Goal: Task Accomplishment & Management: Manage account settings

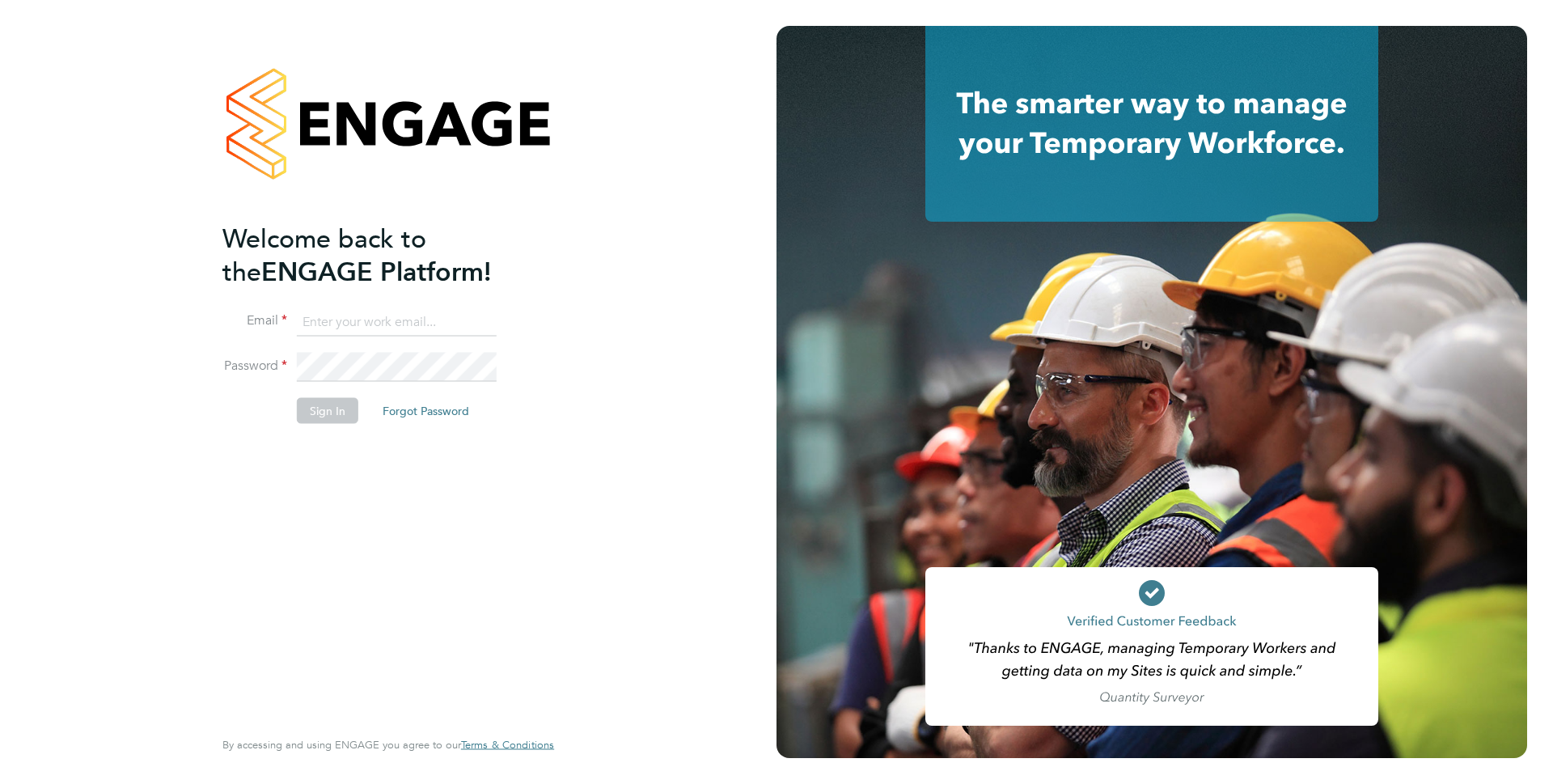
click at [328, 308] on input at bounding box center [396, 321] width 200 height 29
click at [328, 326] on input at bounding box center [396, 321] width 200 height 29
click at [343, 318] on input at bounding box center [396, 321] width 200 height 29
click at [423, 406] on button "Forgot Password" at bounding box center [426, 410] width 113 height 26
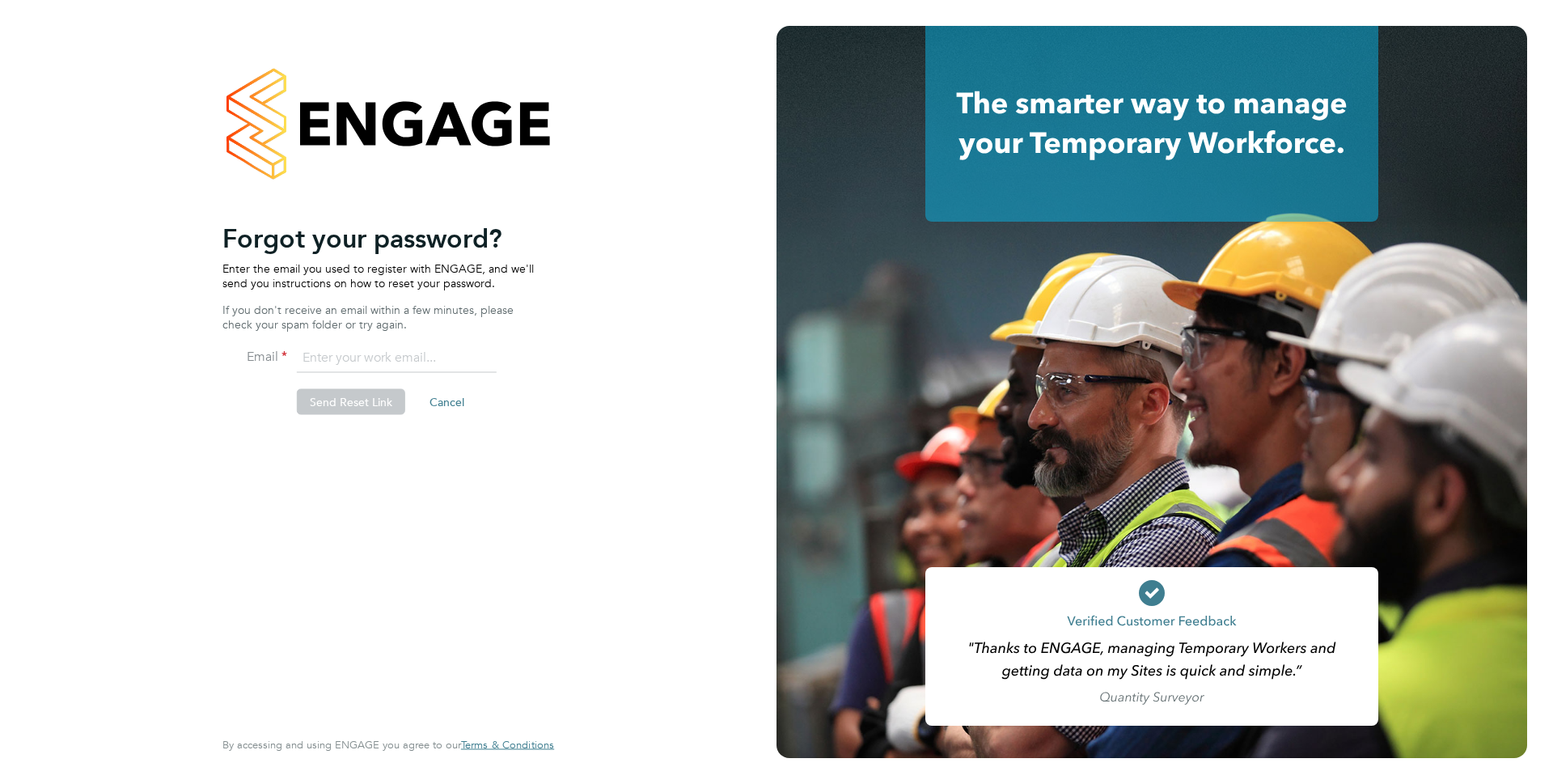
click at [350, 357] on input "email" at bounding box center [396, 358] width 200 height 29
type input "roslyn.ogarro@ncclondon.ac.uk"
click at [312, 407] on button "Send Reset Link" at bounding box center [351, 401] width 108 height 26
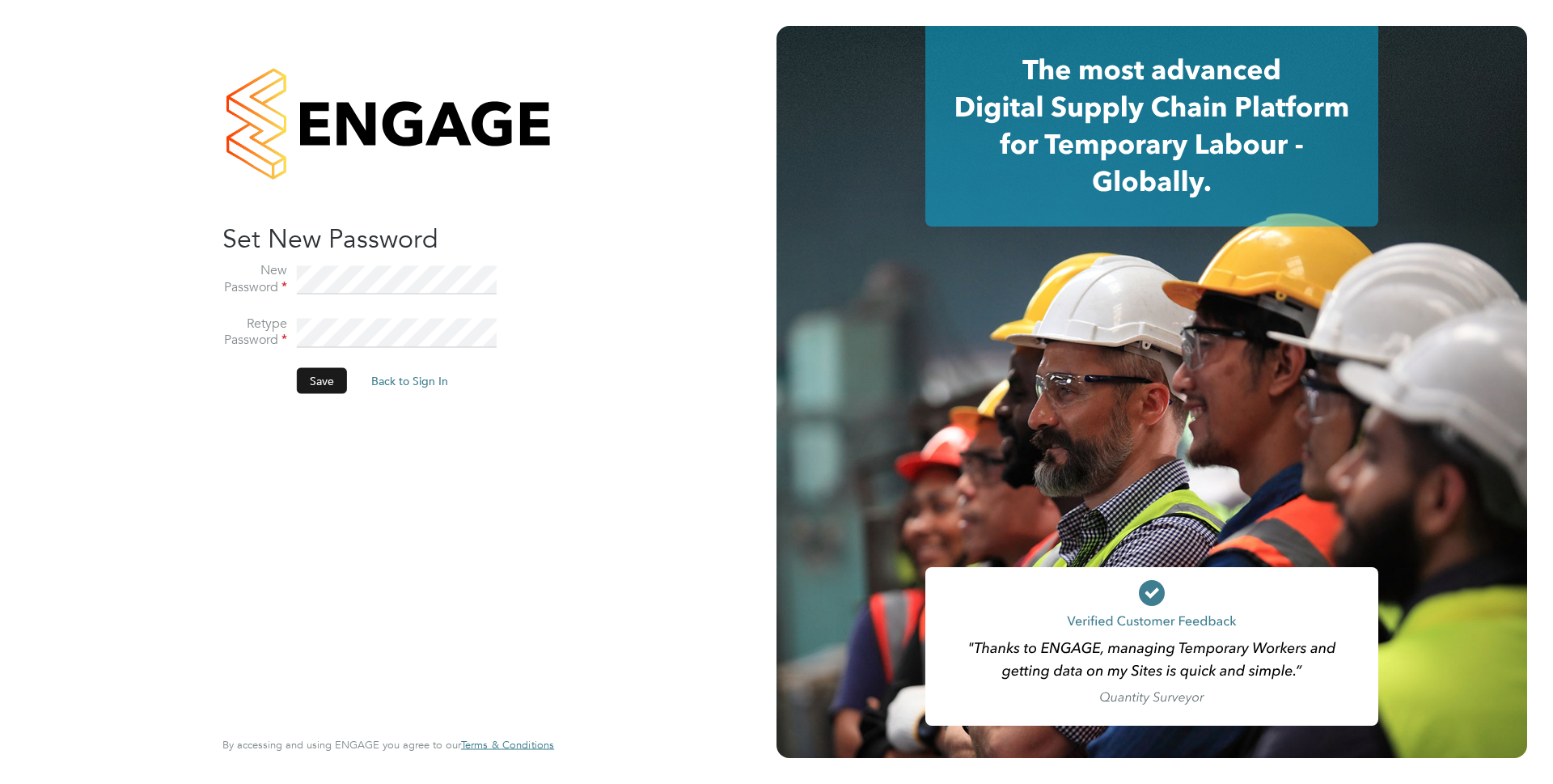
click at [328, 381] on button "Save" at bounding box center [321, 380] width 50 height 26
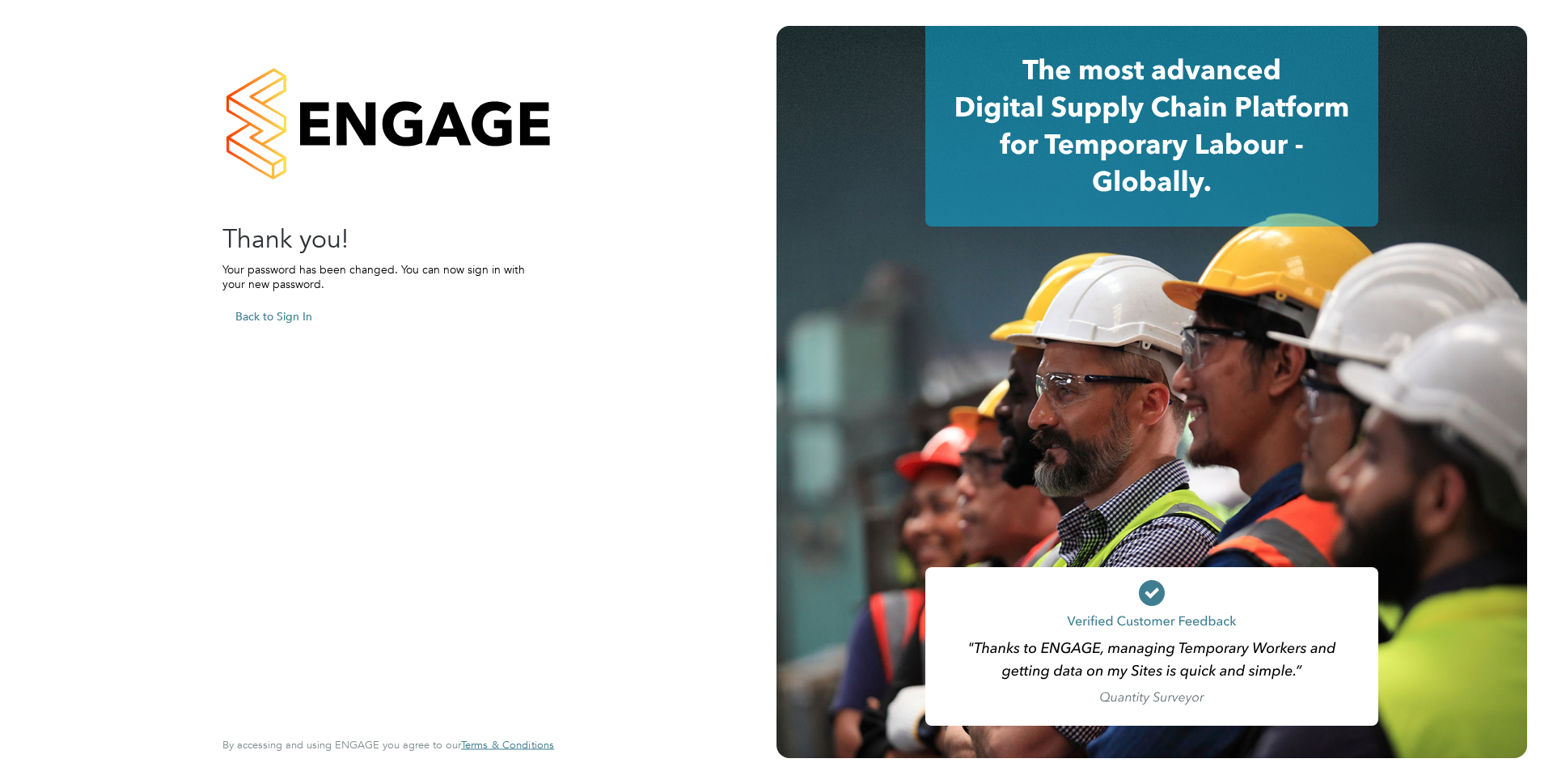
click at [265, 309] on button "Back to Sign In" at bounding box center [274, 316] width 102 height 26
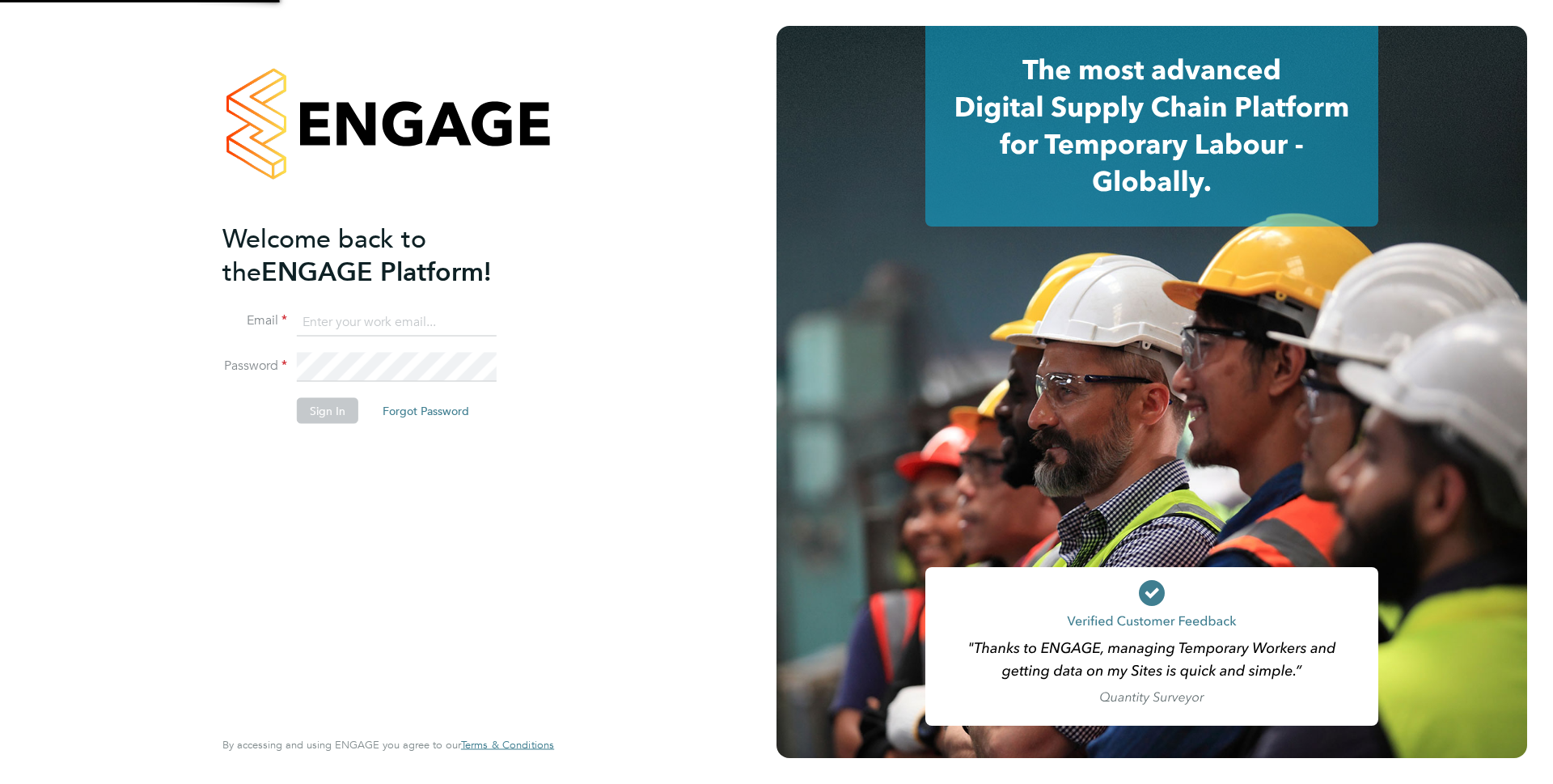
type input "roslyn.ogarro@ncclondon.ac.uk"
click at [341, 412] on button "Sign In" at bounding box center [327, 410] width 62 height 26
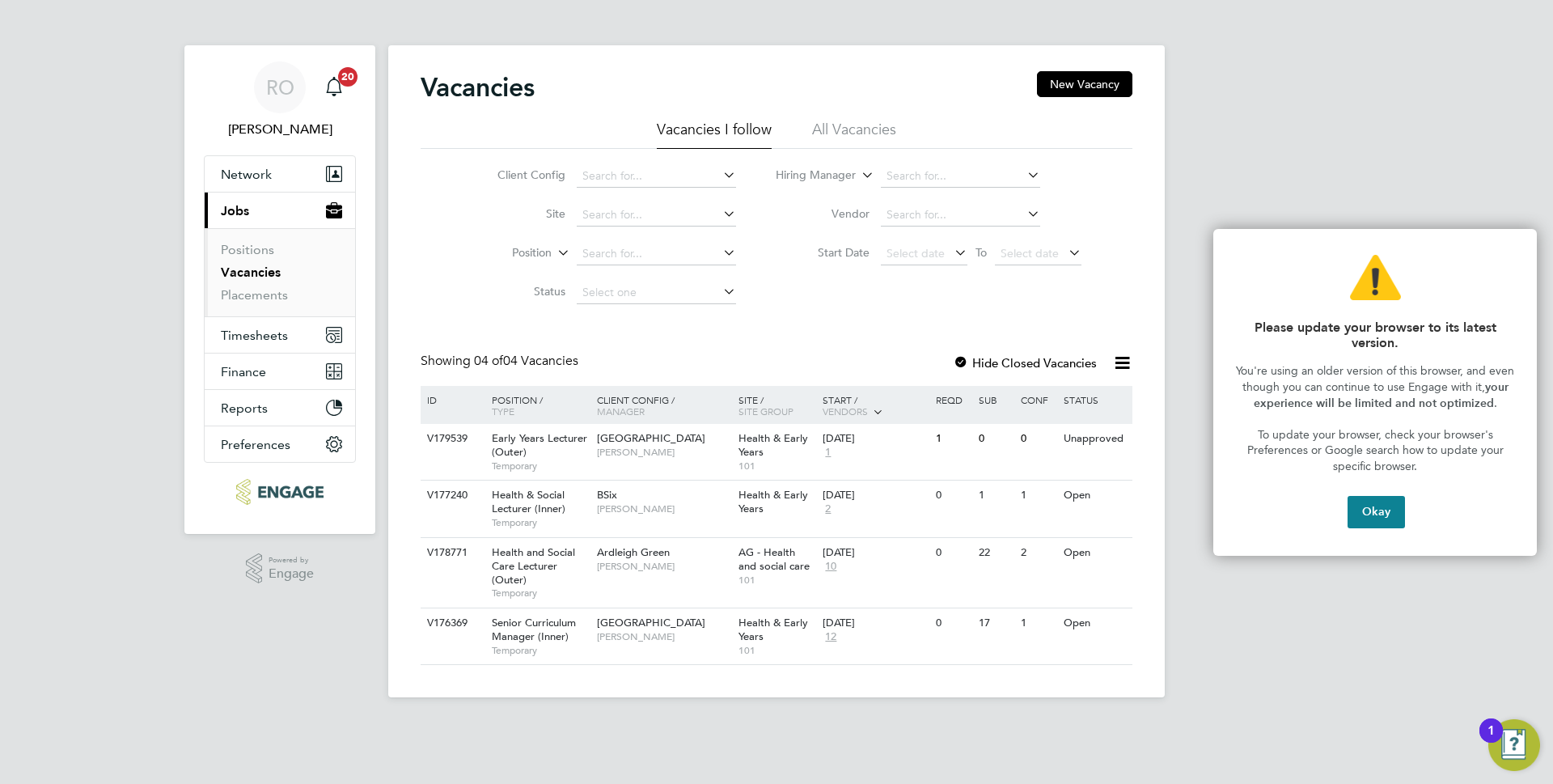
click at [1377, 514] on button "Okay" at bounding box center [1377, 512] width 58 height 32
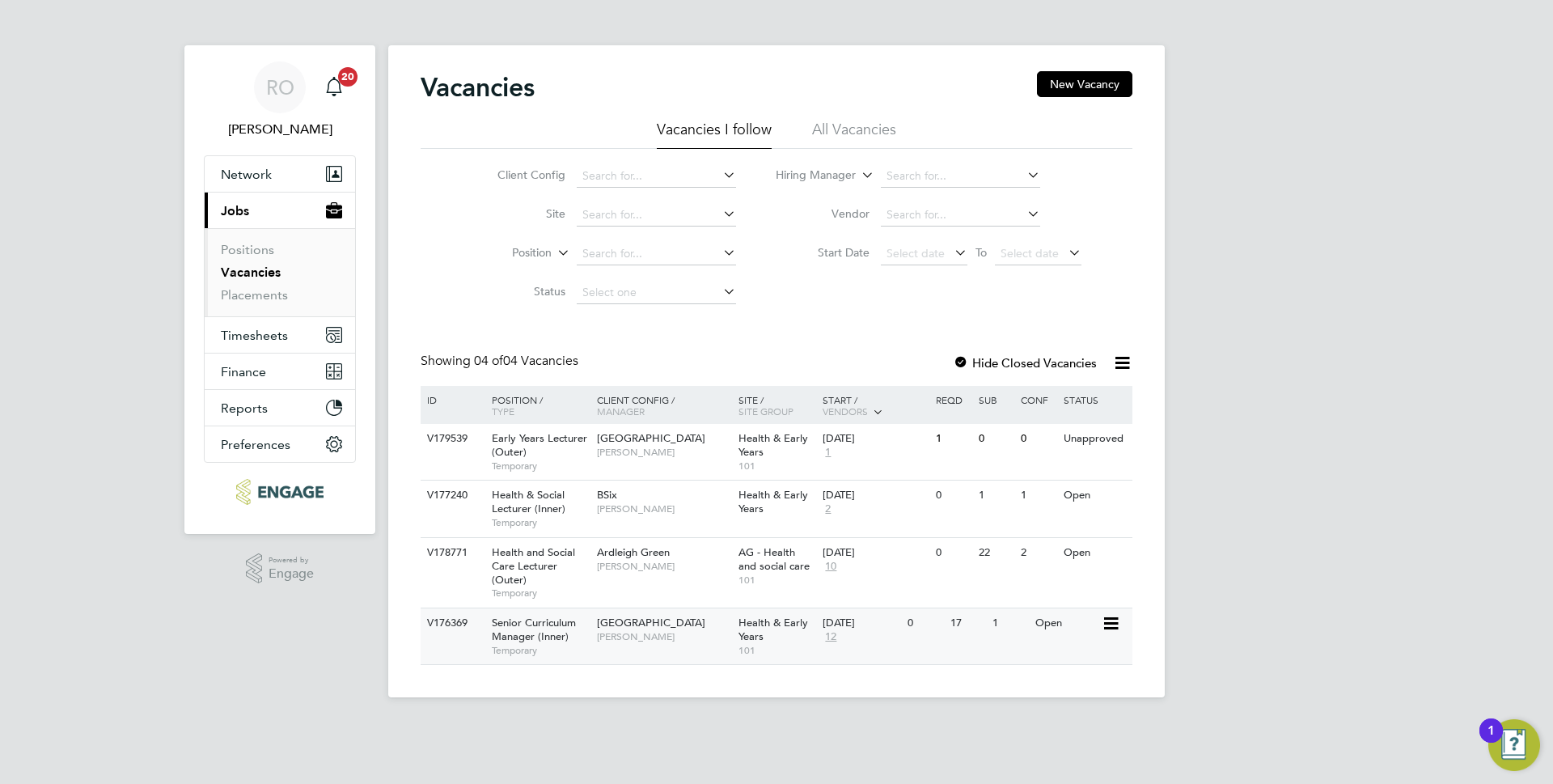
click at [643, 633] on span "[PERSON_NAME]" at bounding box center [664, 637] width 134 height 13
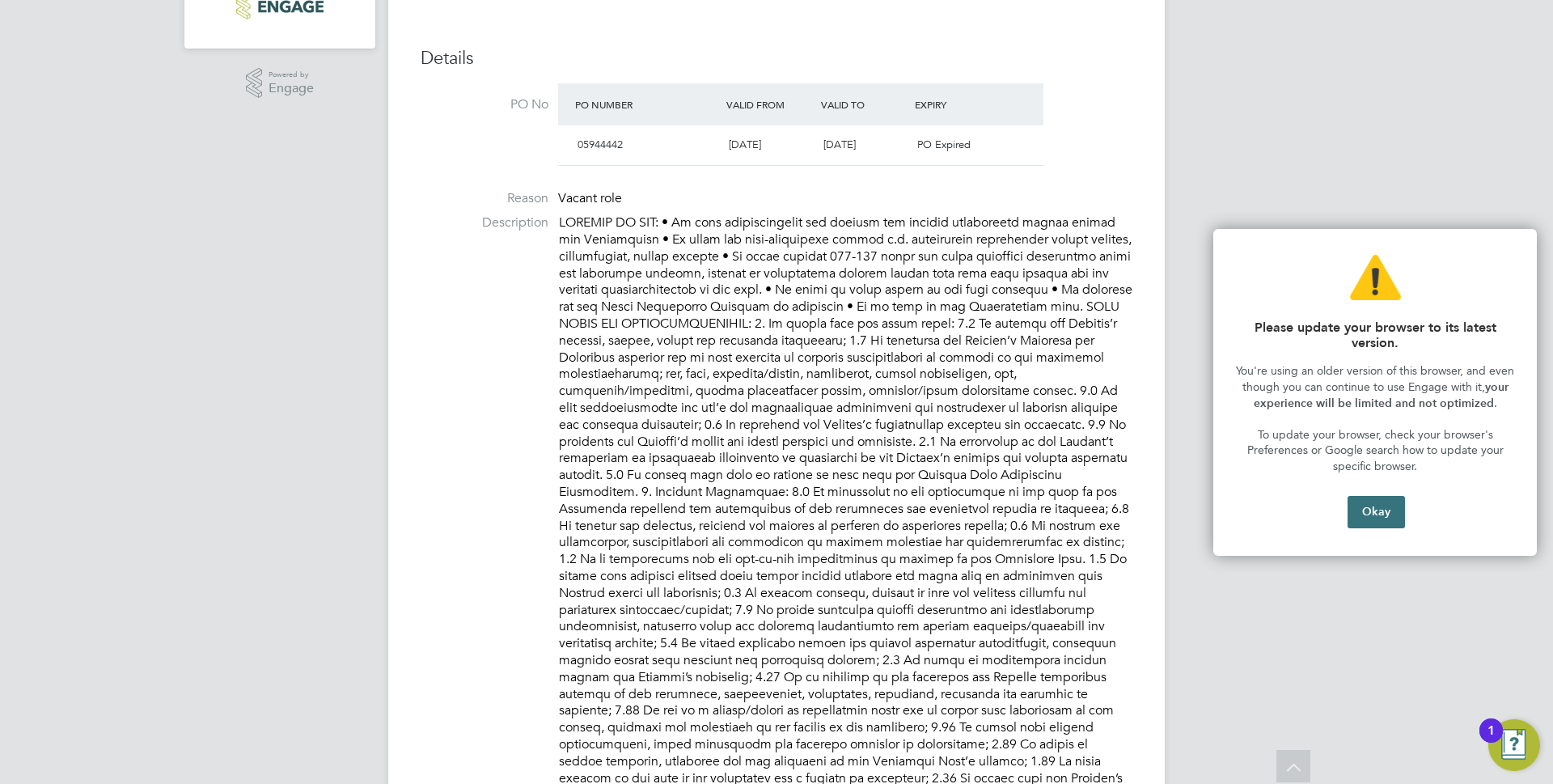
click at [1370, 509] on button "Okay" at bounding box center [1377, 512] width 58 height 32
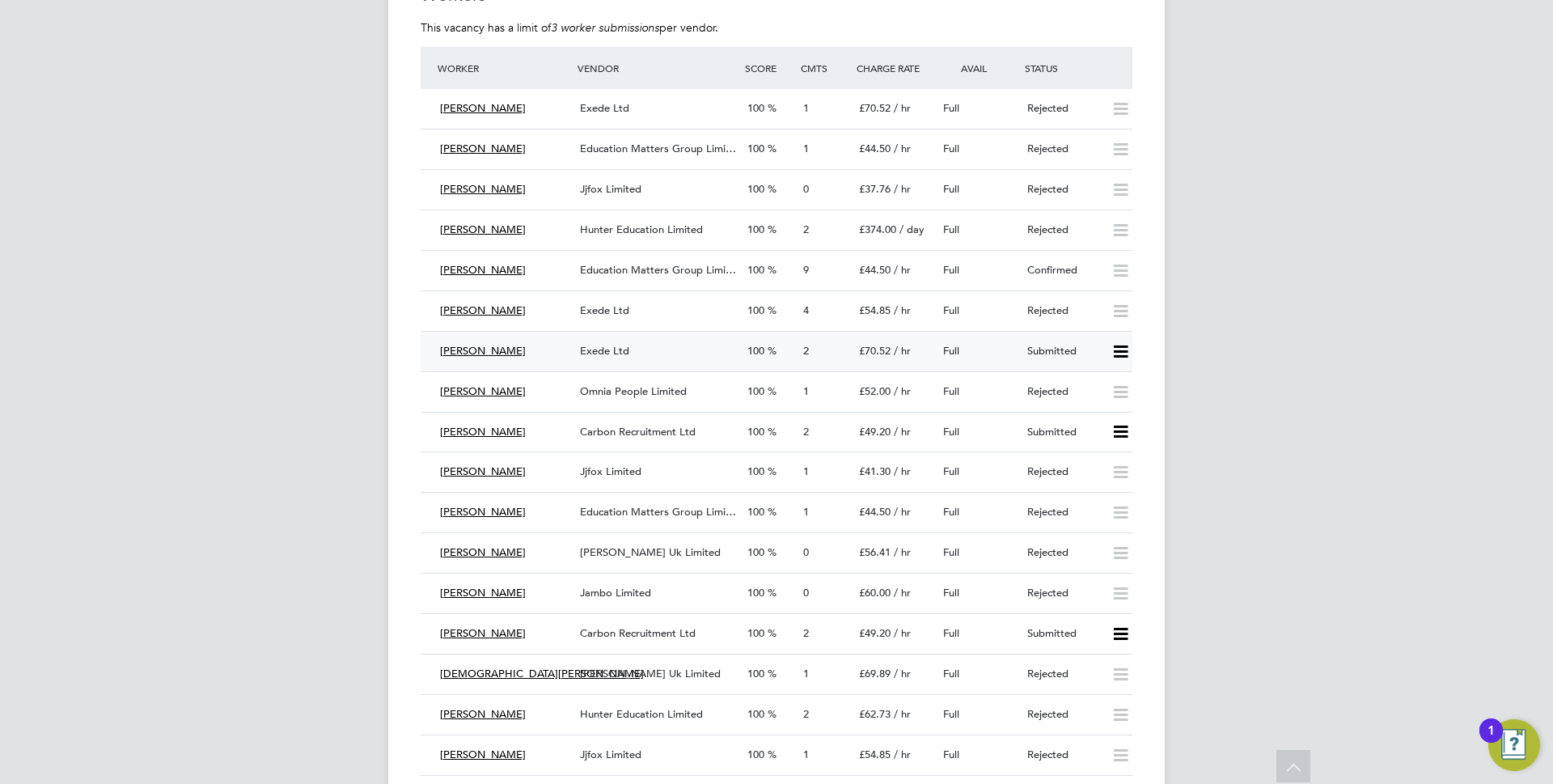
click at [1040, 338] on div "Submitted" at bounding box center [1063, 352] width 84 height 27
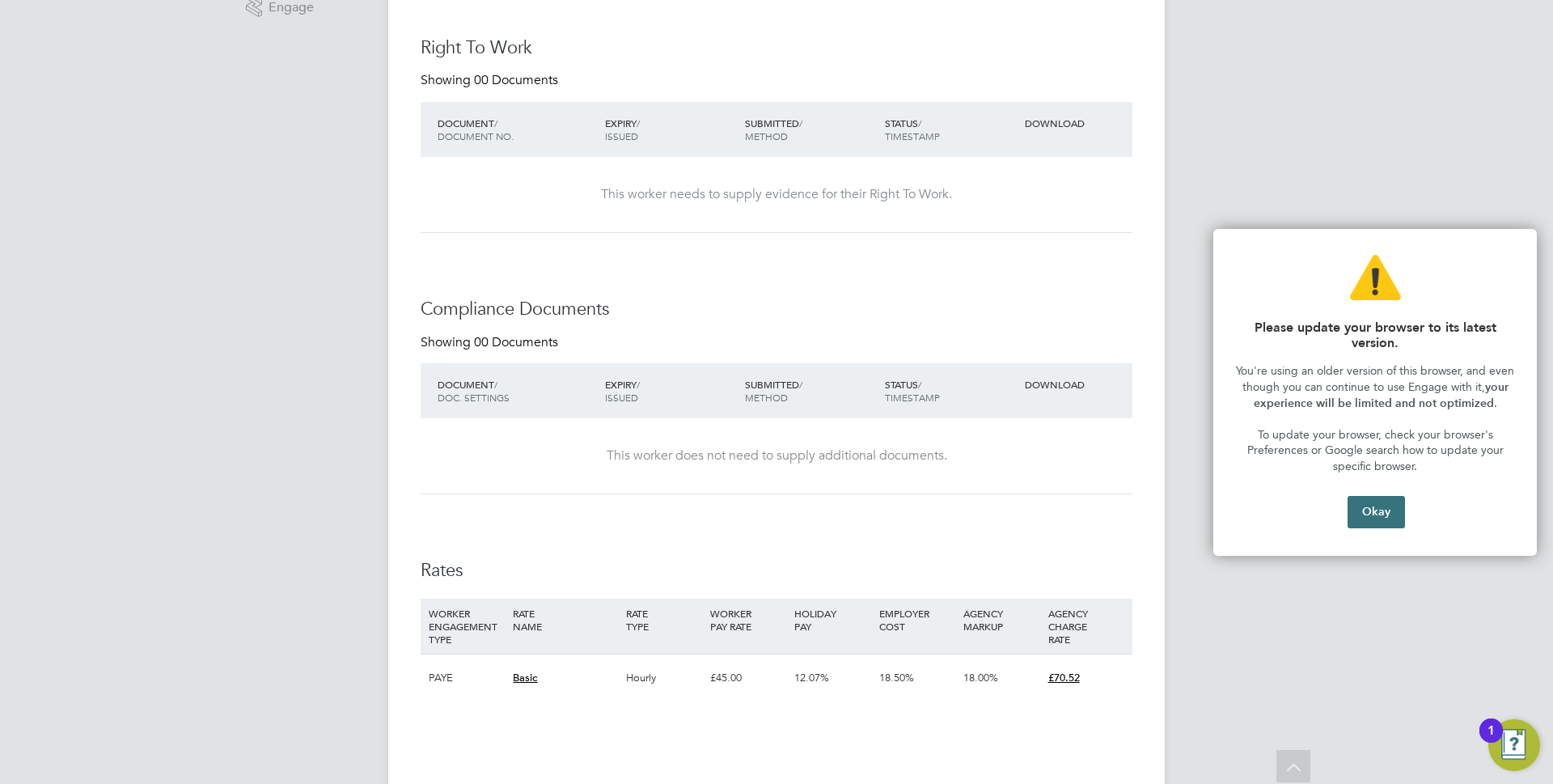
click at [1379, 509] on button "Okay" at bounding box center [1377, 512] width 58 height 32
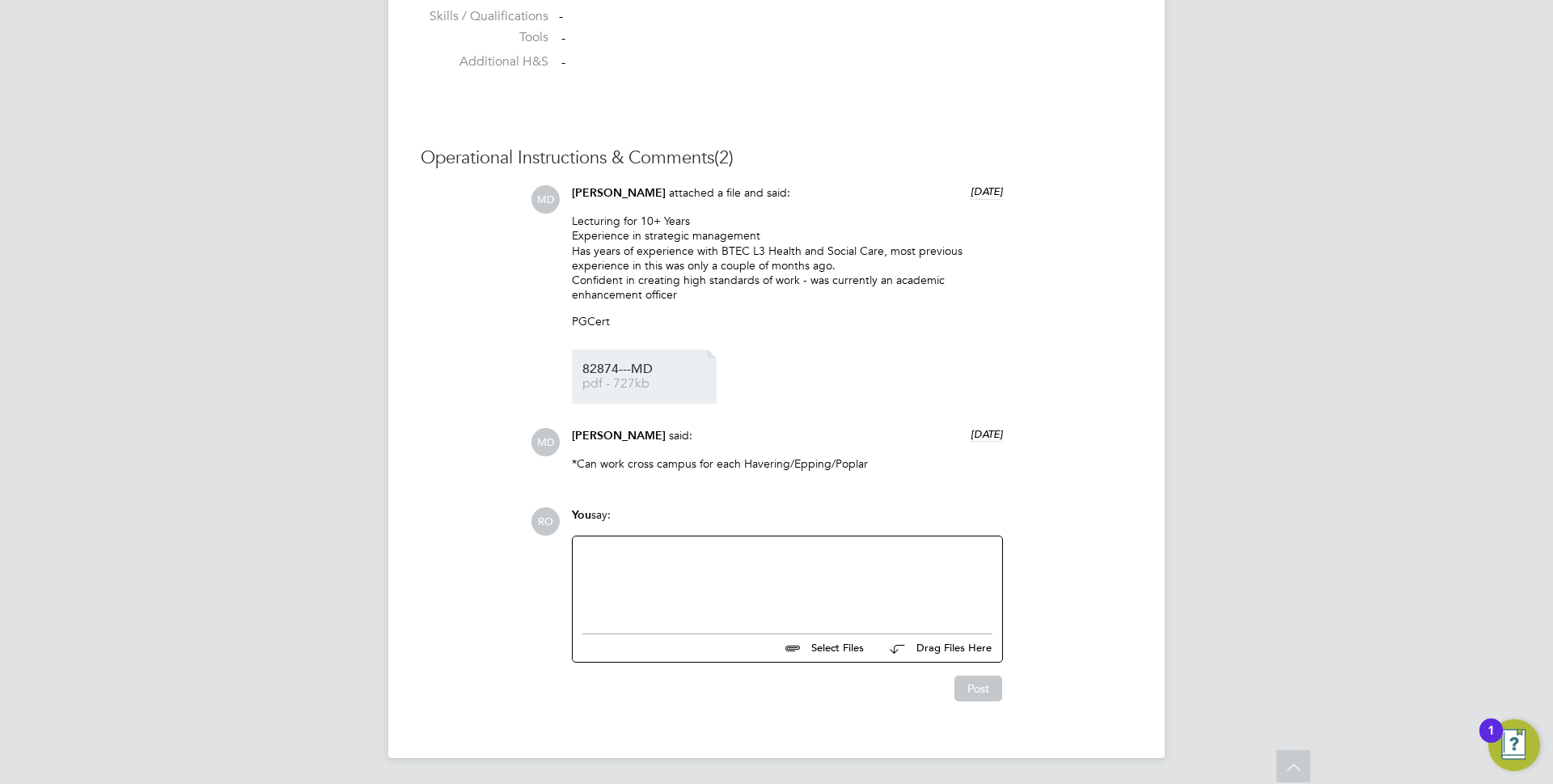
click at [610, 382] on span "pdf - 727kb" at bounding box center [647, 384] width 130 height 12
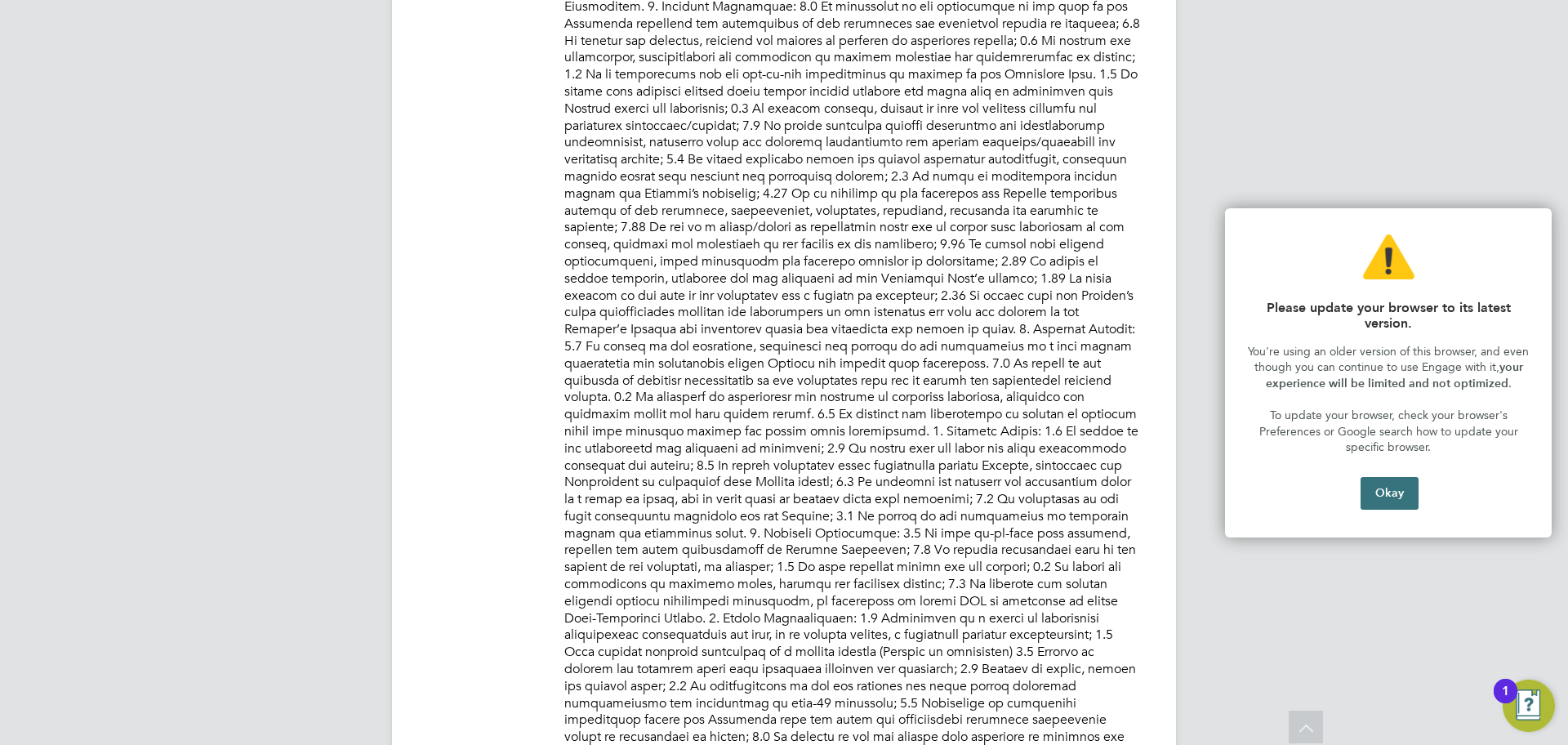
click at [1393, 492] on button "Okay" at bounding box center [1390, 493] width 58 height 33
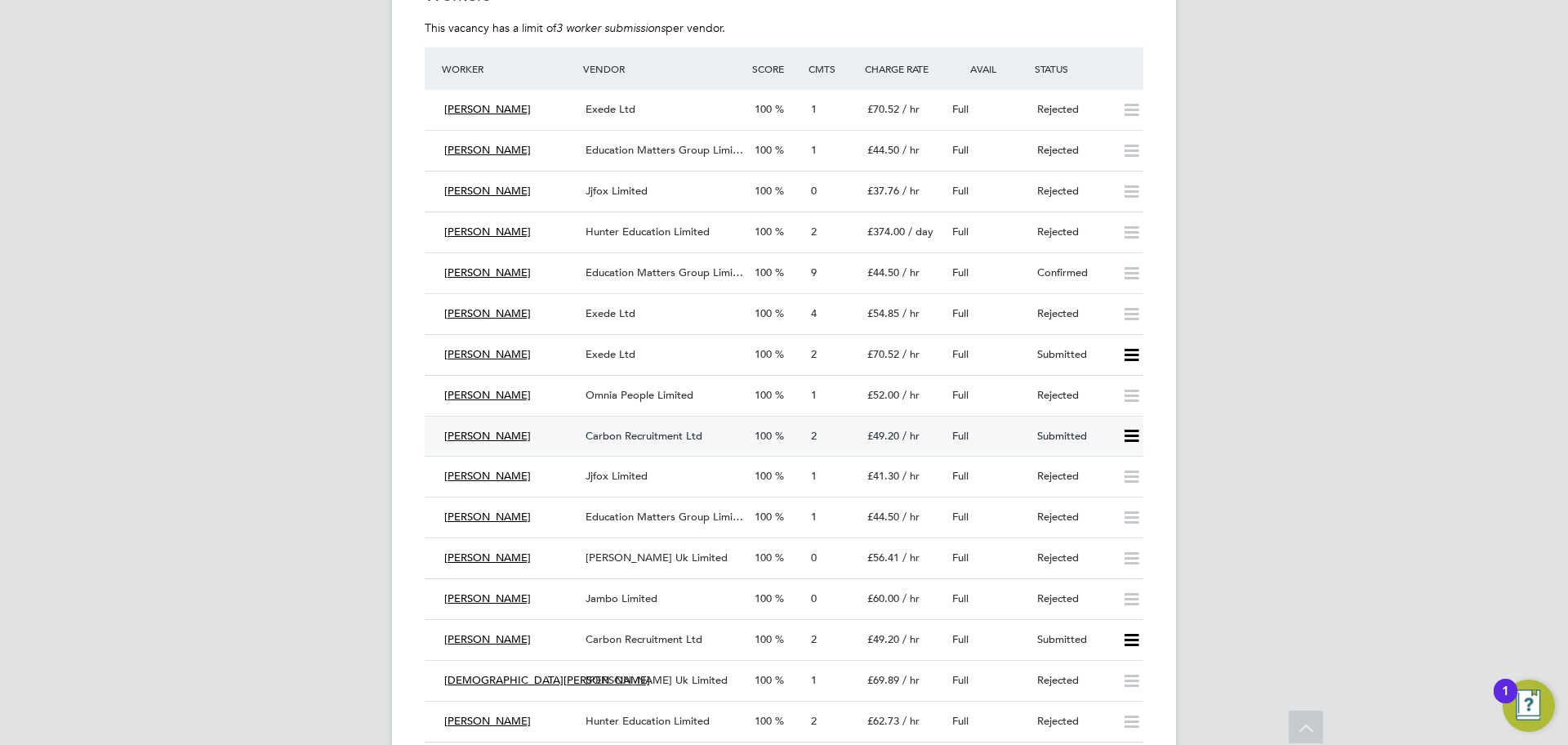
click at [631, 429] on span "Carbon Recruitment Ltd" at bounding box center [644, 436] width 117 height 14
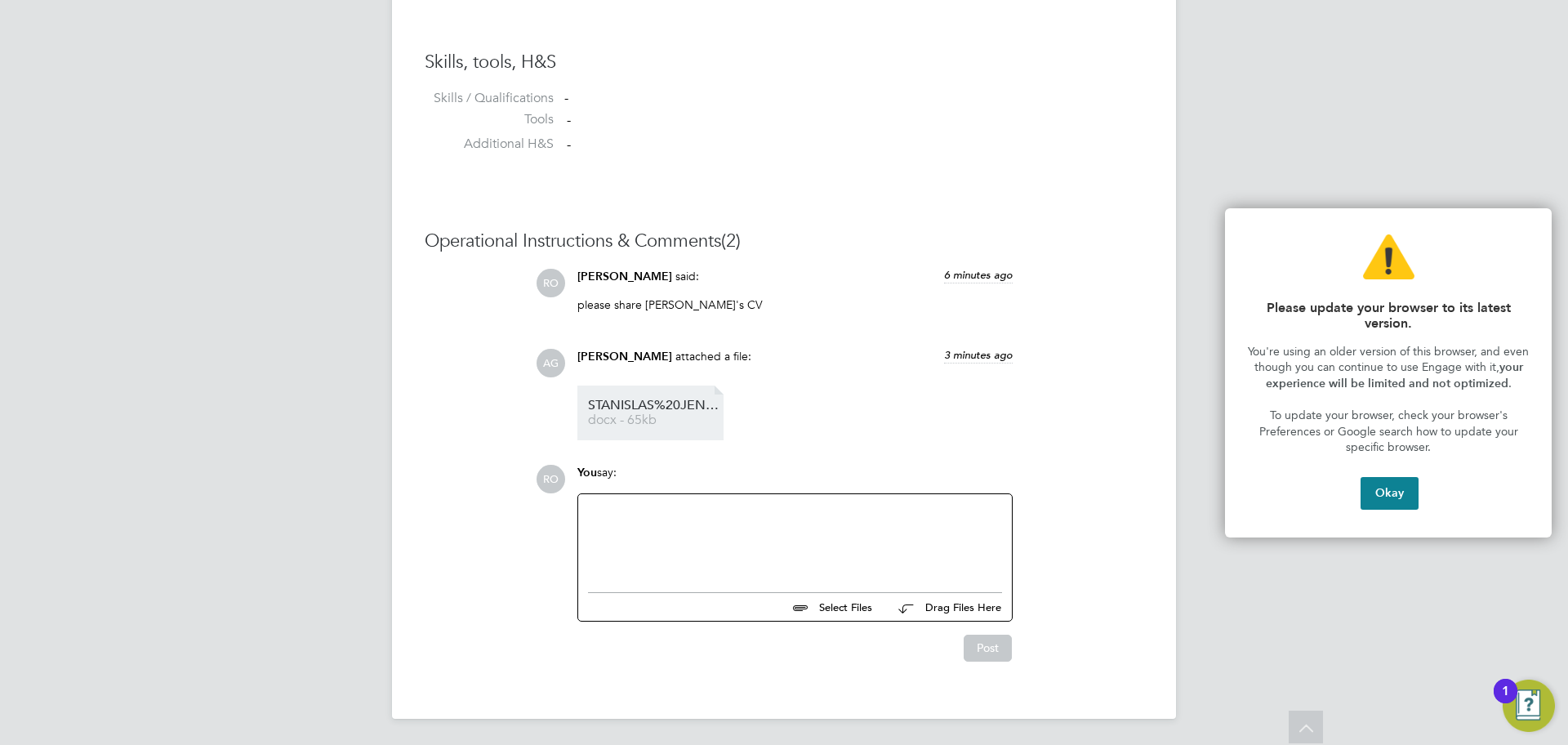
click at [646, 420] on span "docx - 65kb" at bounding box center [653, 420] width 131 height 12
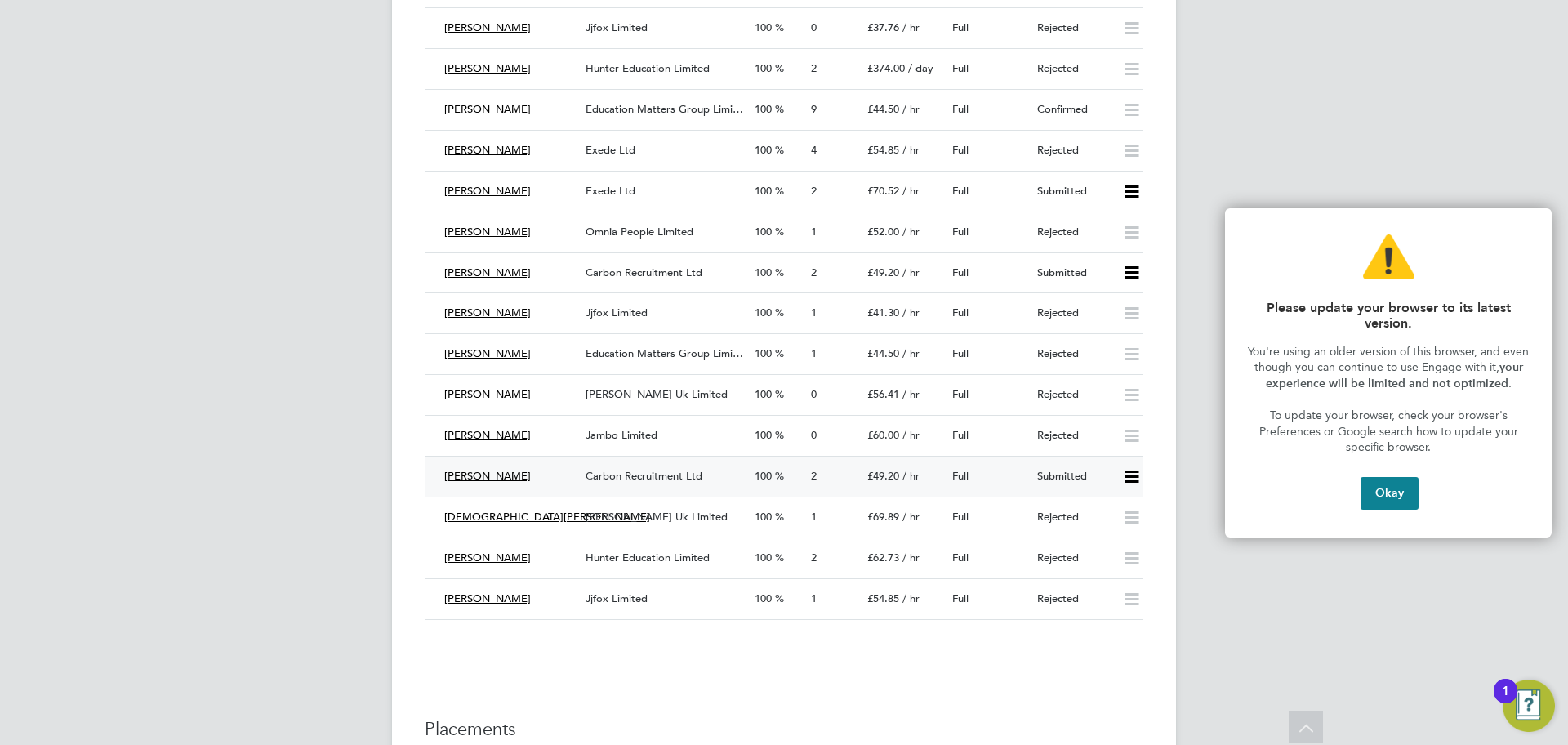
click at [661, 469] on span "Carbon Recruitment Ltd" at bounding box center [644, 476] width 117 height 14
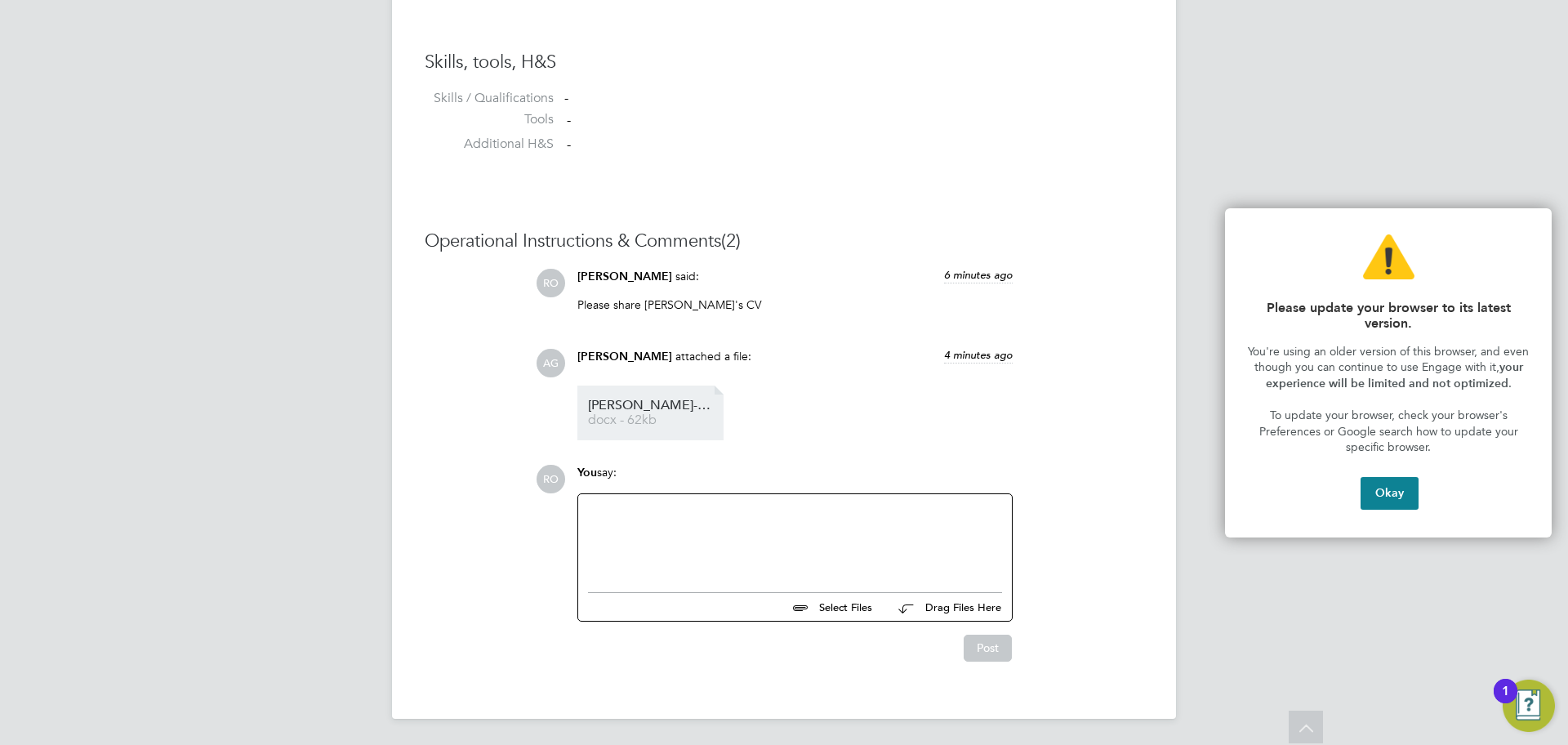
click at [641, 400] on span "[PERSON_NAME]-Akbar_25794484" at bounding box center [653, 405] width 131 height 12
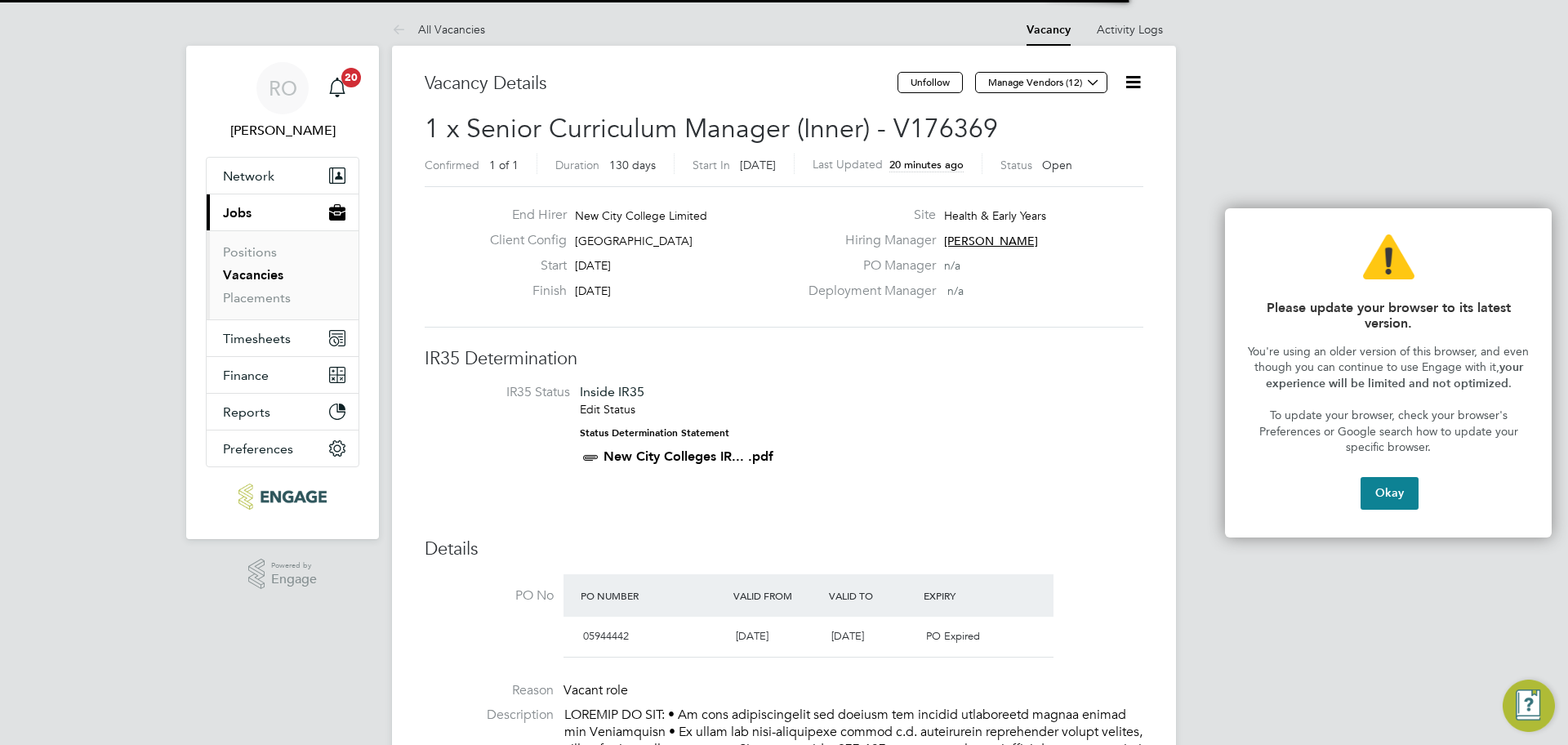
scroll to position [9, 9]
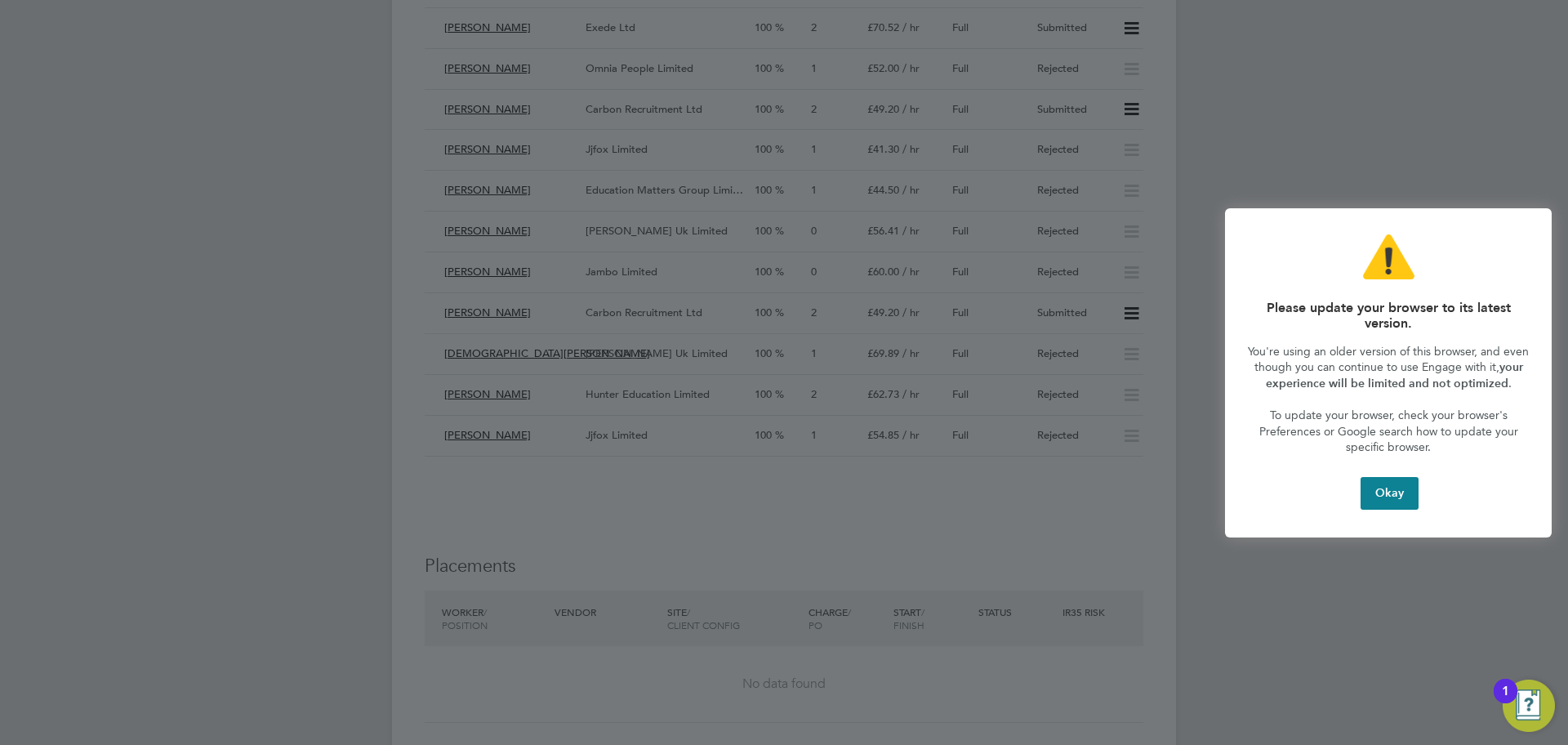
drag, startPoint x: 540, startPoint y: 493, endPoint x: 515, endPoint y: 464, distance: 38.3
click at [539, 494] on div at bounding box center [784, 372] width 1568 height 745
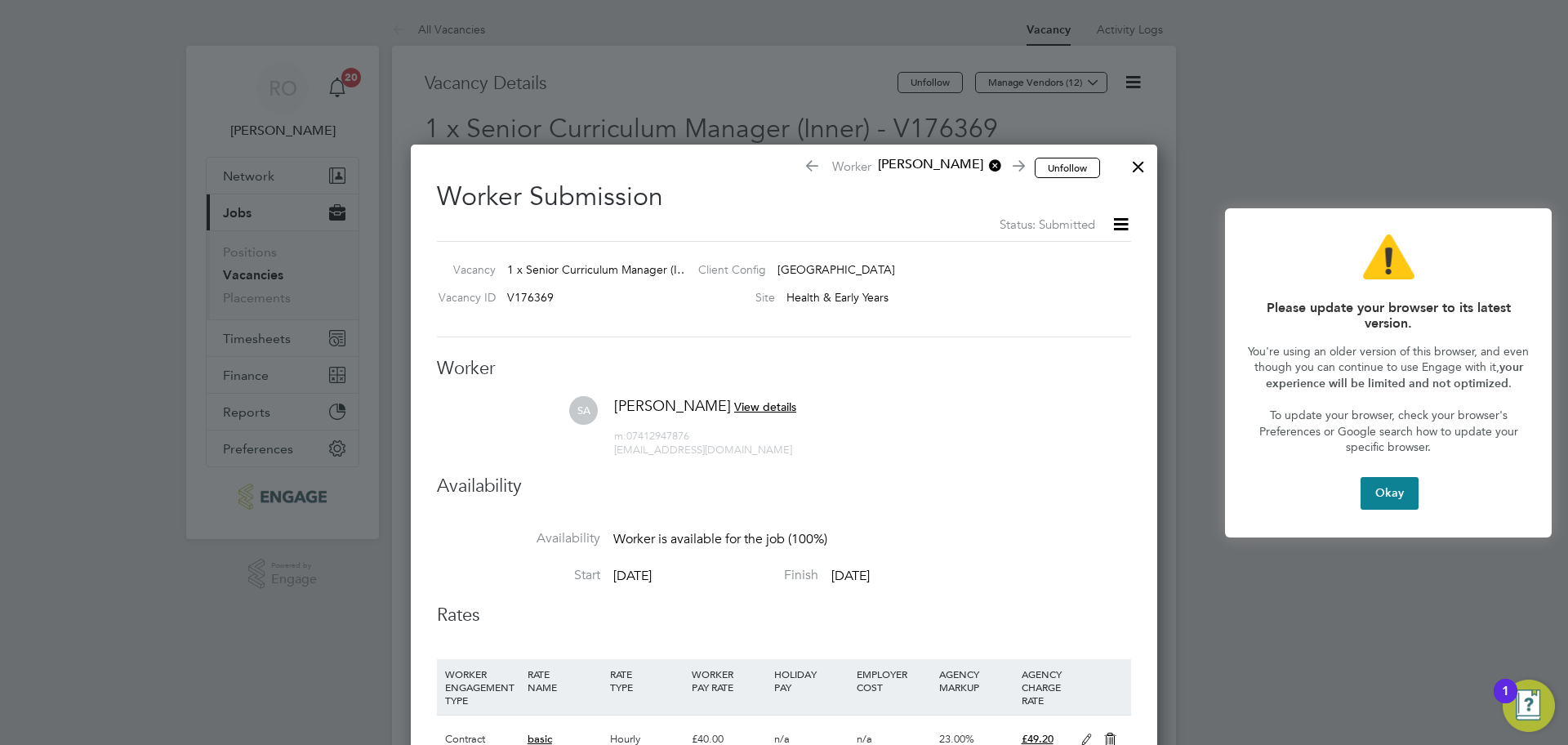
click at [1149, 164] on div at bounding box center [1138, 162] width 30 height 30
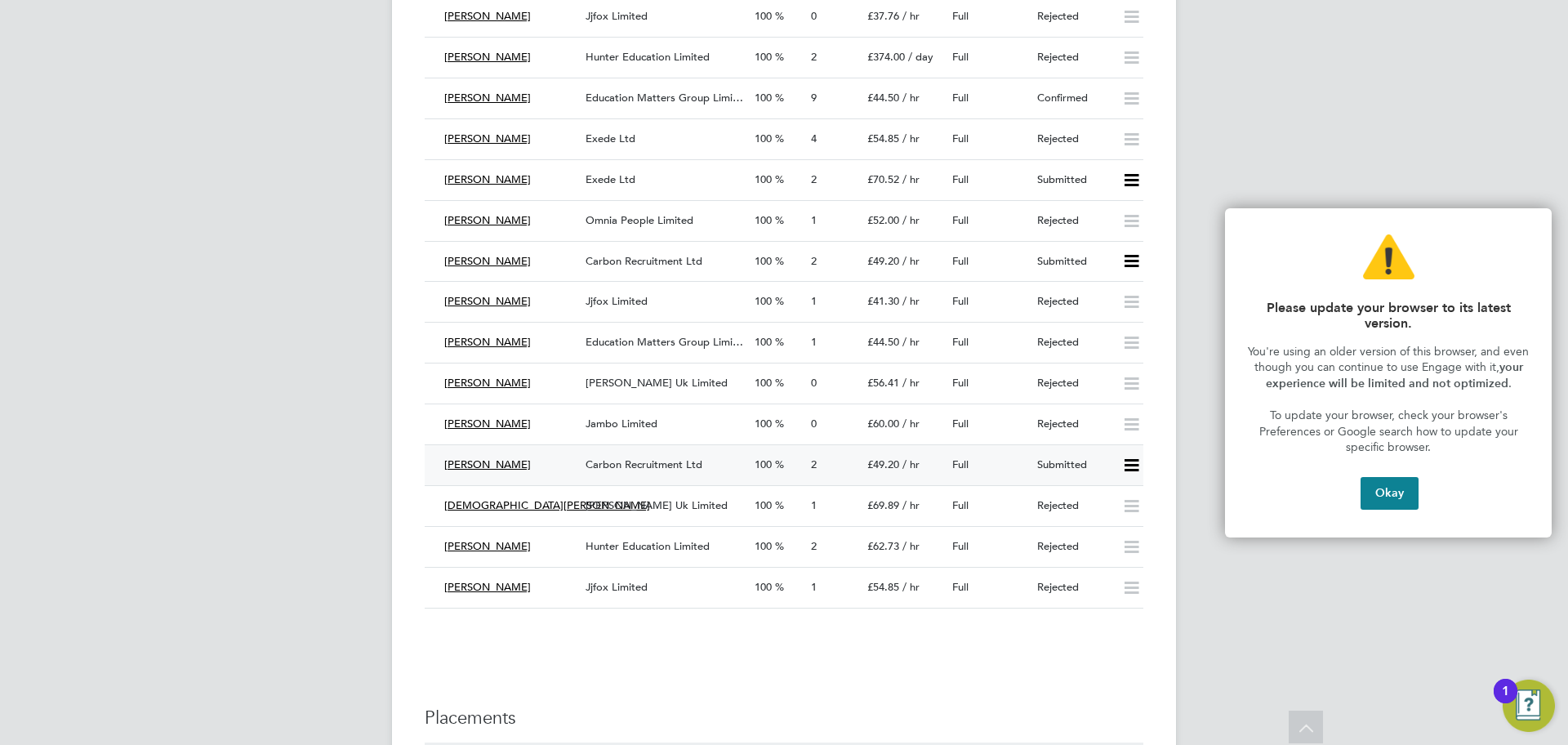
click at [684, 455] on div "Carbon Recruitment Ltd" at bounding box center [663, 465] width 169 height 27
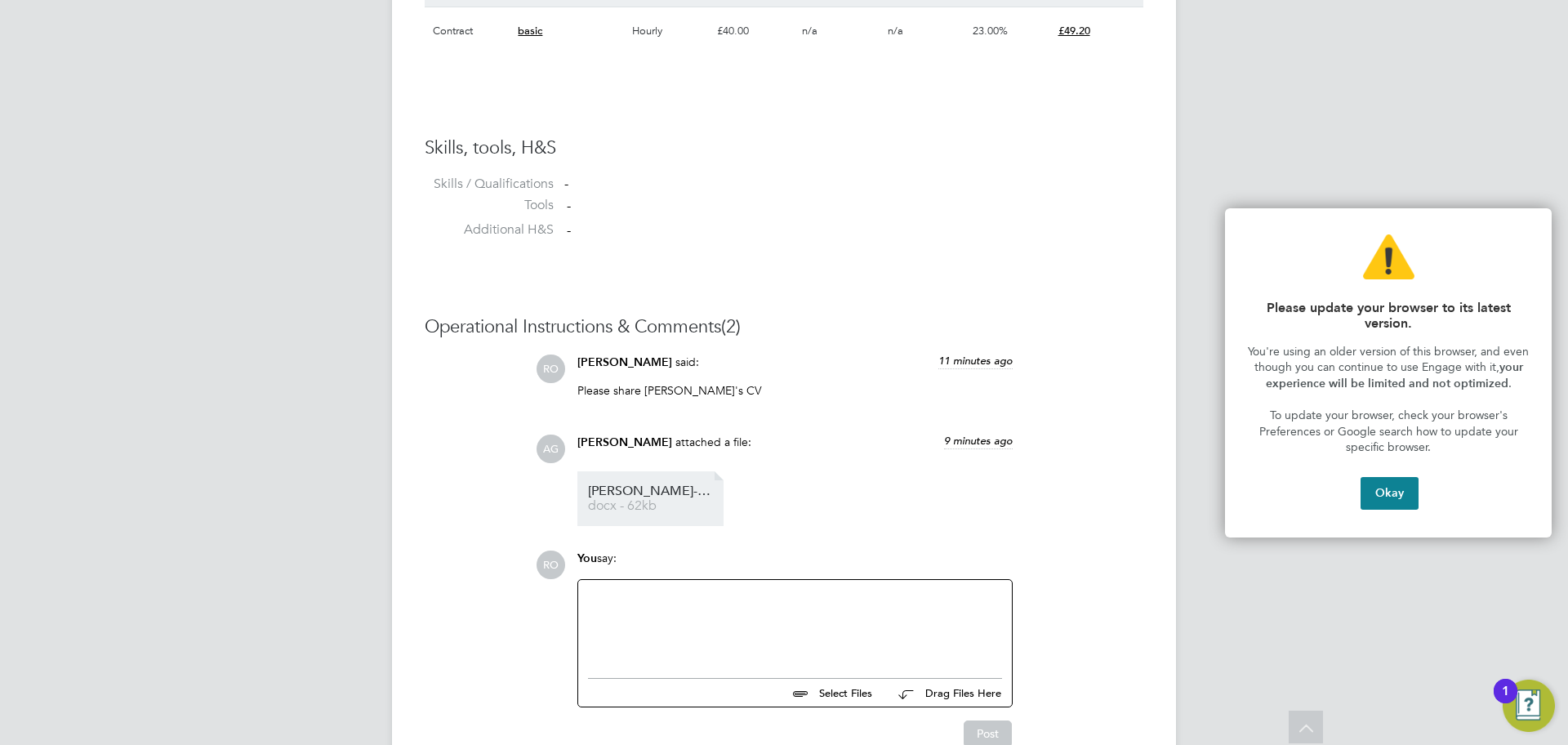
click at [619, 498] on span "[PERSON_NAME]-Akbar_25794484" at bounding box center [653, 491] width 131 height 12
click at [1384, 499] on button "Okay" at bounding box center [1390, 493] width 58 height 33
